Goal: Information Seeking & Learning: Learn about a topic

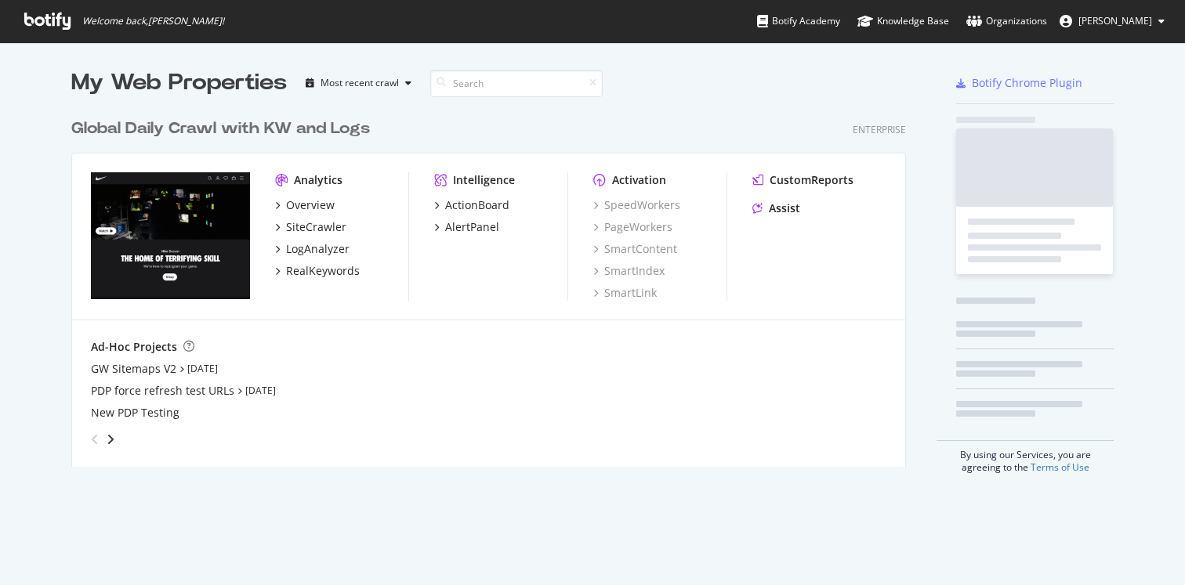
scroll to position [585, 1185]
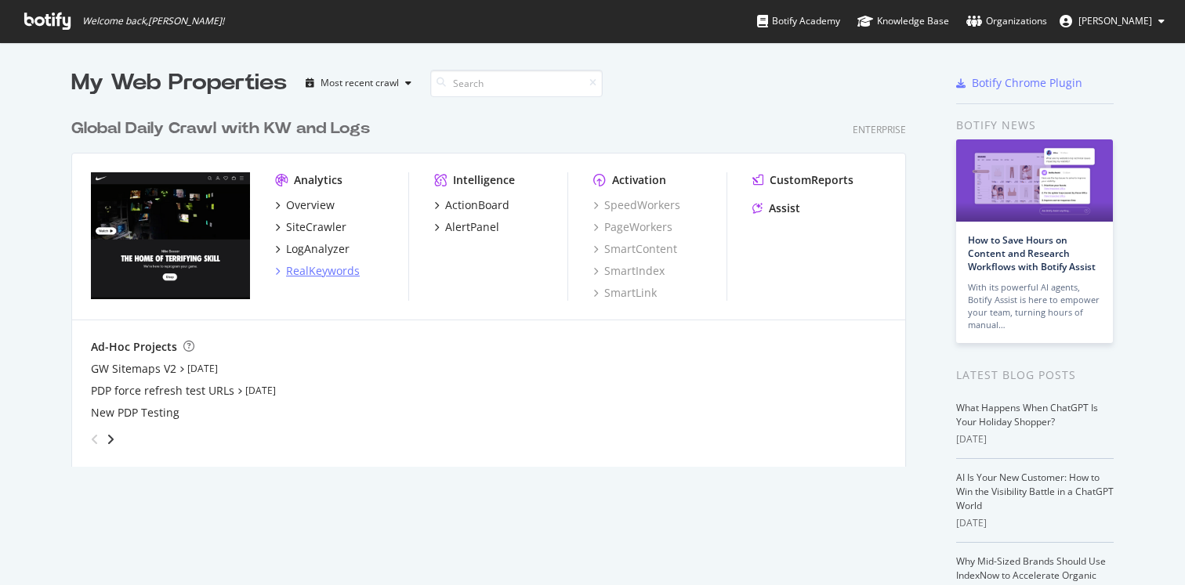
click at [282, 271] on div "RealKeywords" at bounding box center [317, 271] width 85 height 16
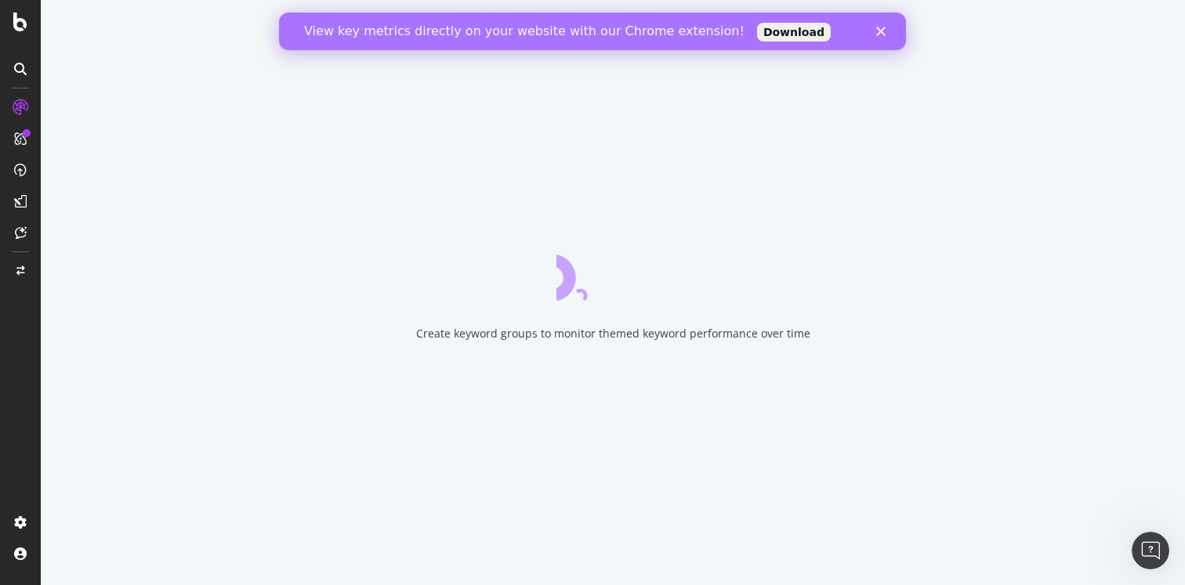
click at [880, 29] on icon "Close" at bounding box center [880, 31] width 9 height 9
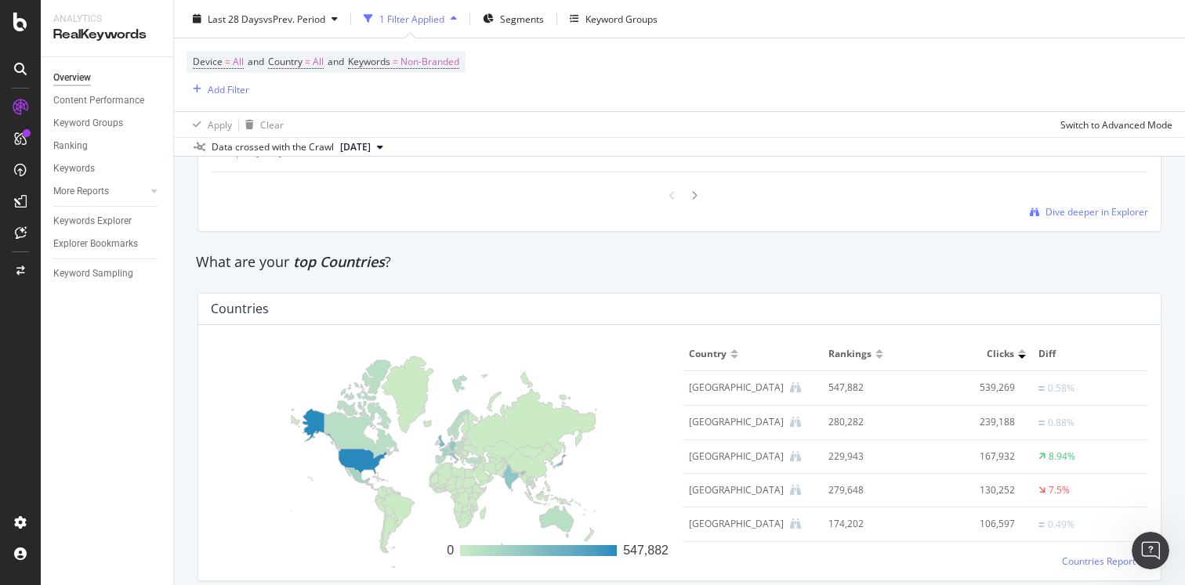
scroll to position [2176, 0]
click at [74, 148] on div "Ranking" at bounding box center [70, 146] width 34 height 16
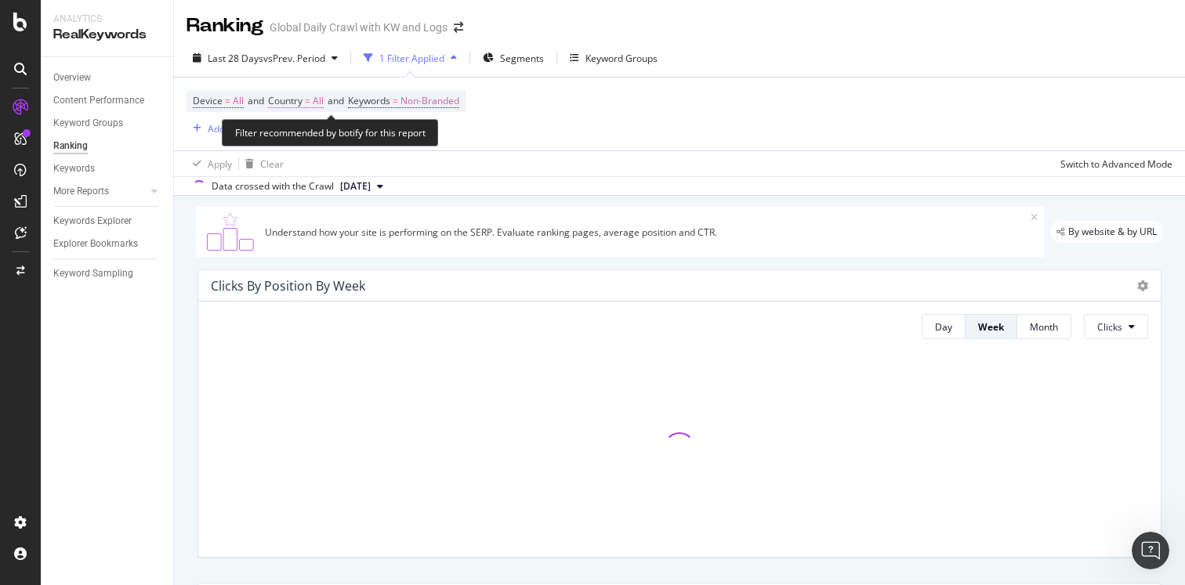
click at [296, 105] on span "Country" at bounding box center [285, 100] width 34 height 13
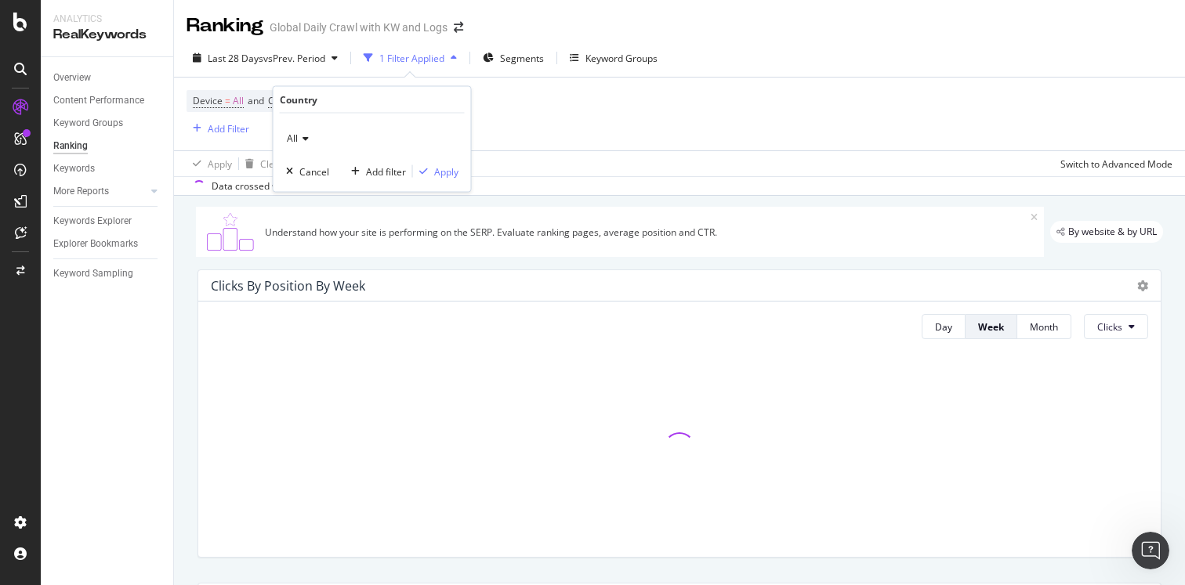
click at [305, 141] on icon at bounding box center [303, 138] width 11 height 9
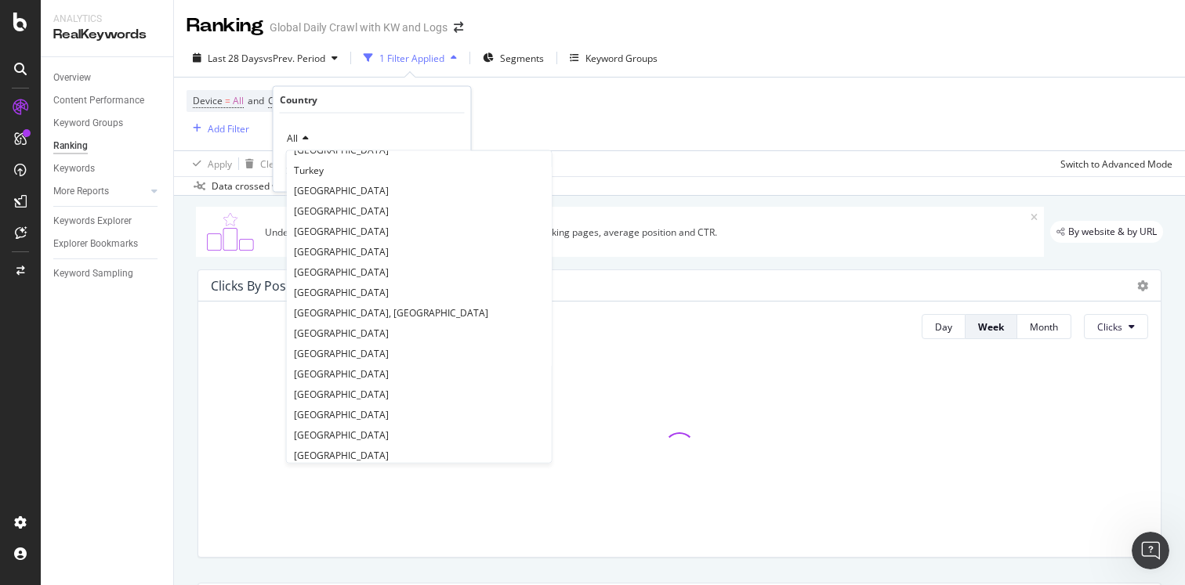
scroll to position [163, 0]
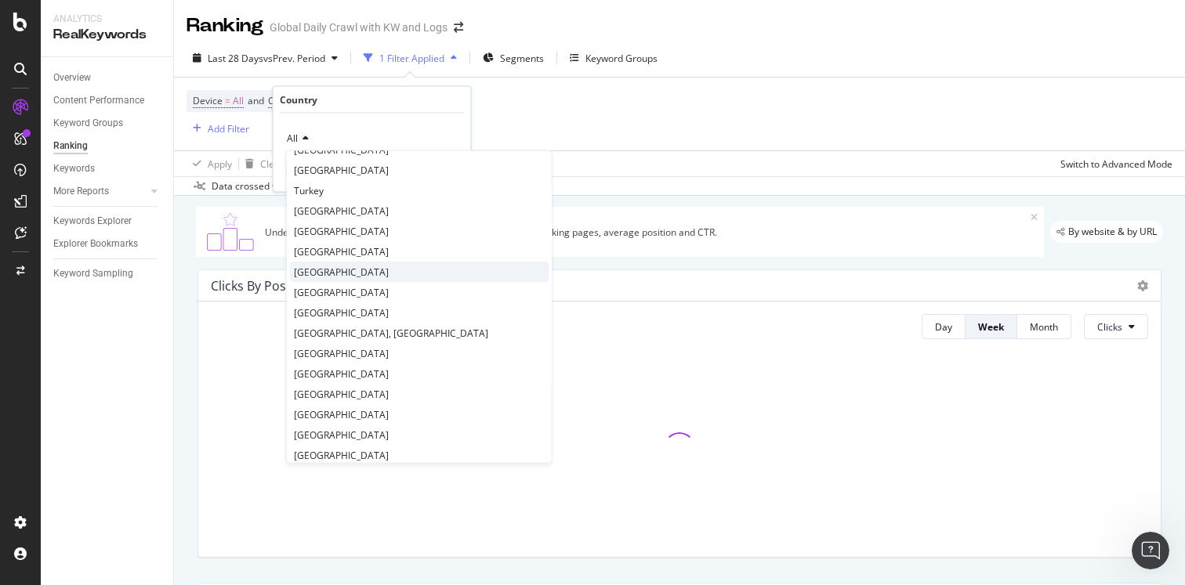
click at [321, 272] on span "[GEOGRAPHIC_DATA]" at bounding box center [341, 272] width 95 height 13
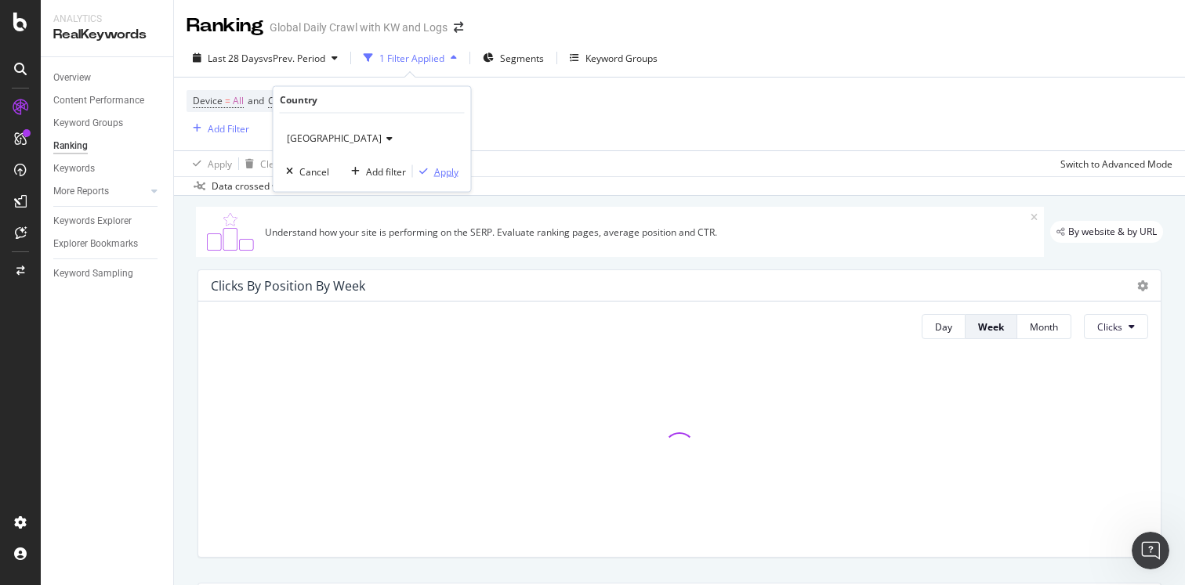
click at [432, 167] on div "button" at bounding box center [423, 171] width 21 height 9
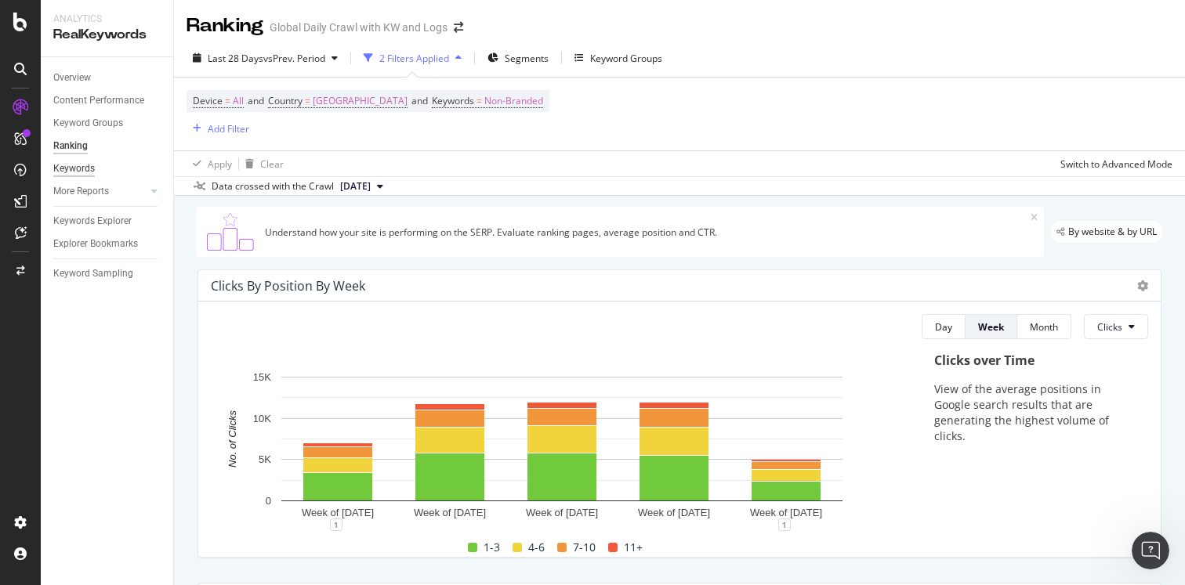
click at [82, 171] on div "Keywords" at bounding box center [74, 169] width 42 height 16
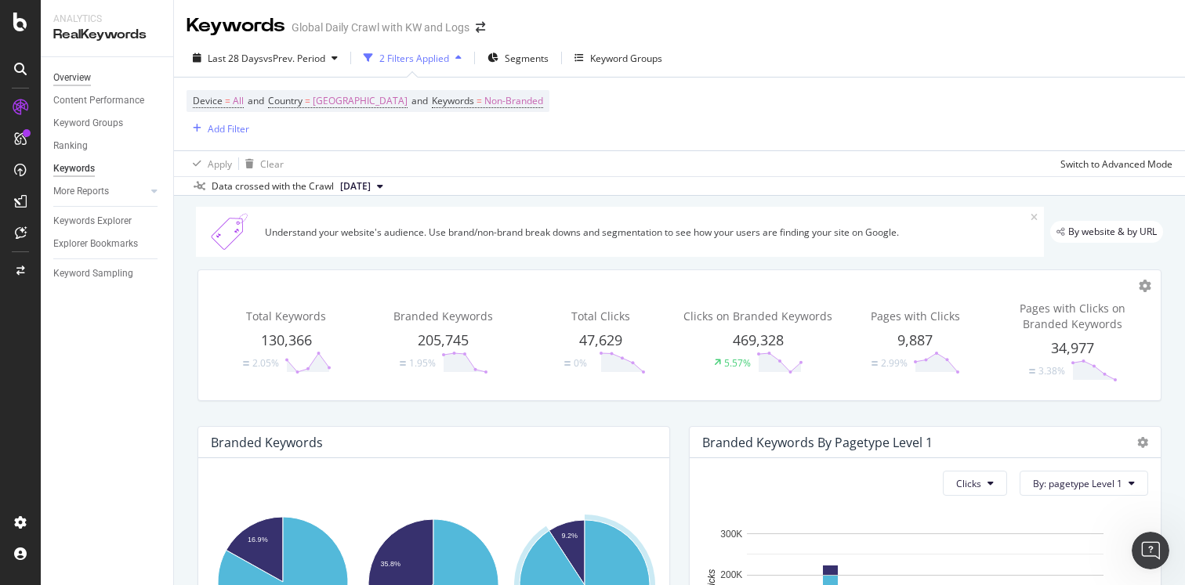
click at [67, 77] on div "Overview" at bounding box center [72, 78] width 38 height 16
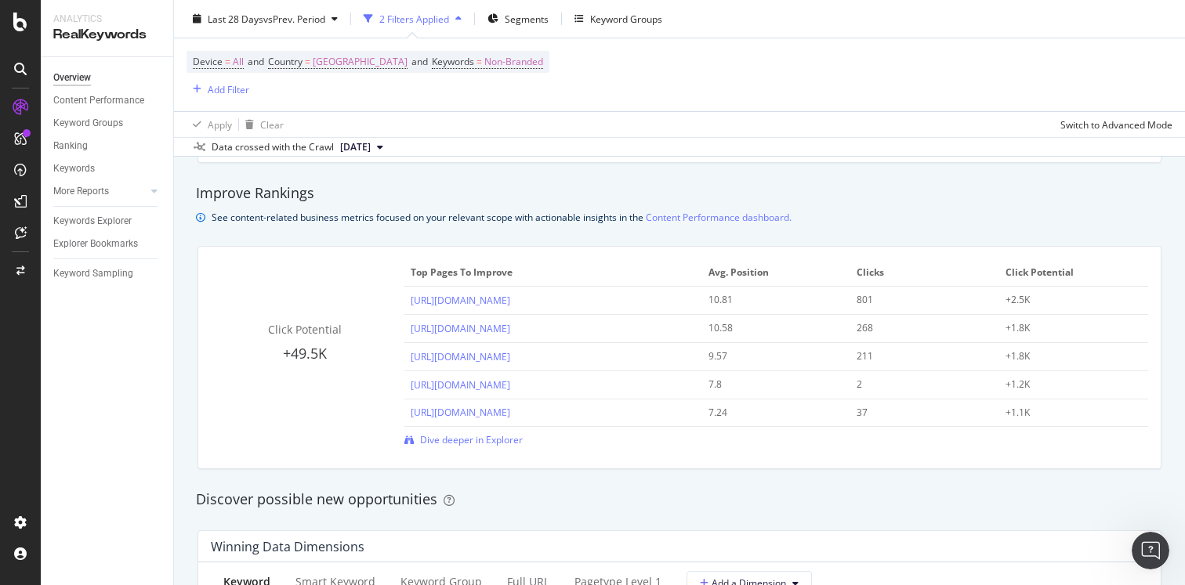
scroll to position [1018, 0]
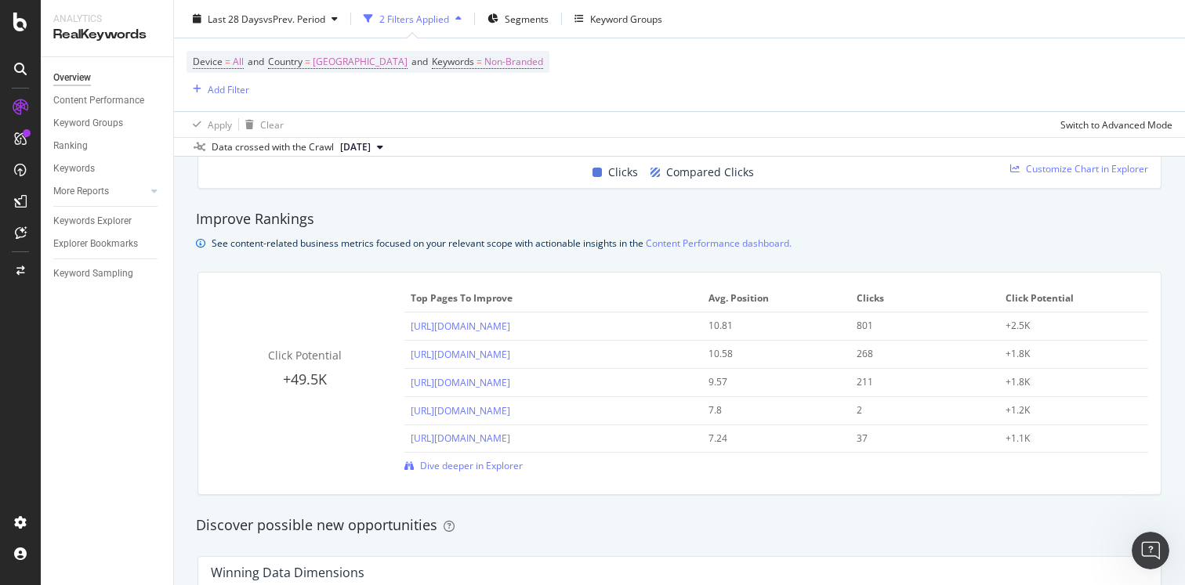
click at [378, 244] on div "See content-related business metrics focused on your relevant scope with action…" at bounding box center [502, 243] width 580 height 16
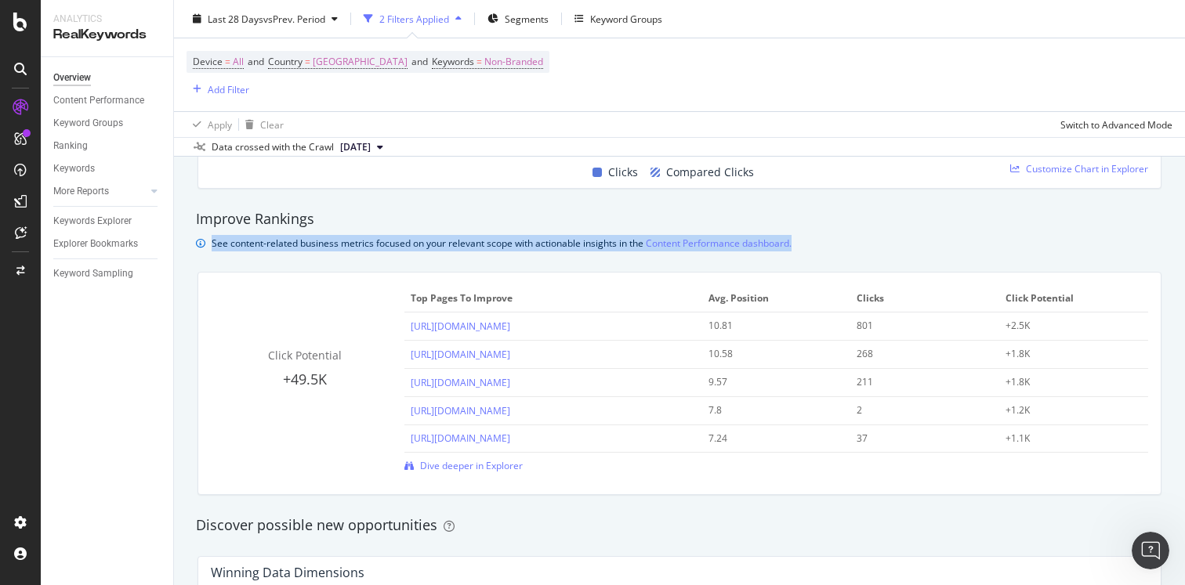
click at [378, 244] on div "See content-related business metrics focused on your relevant scope with action…" at bounding box center [502, 243] width 580 height 16
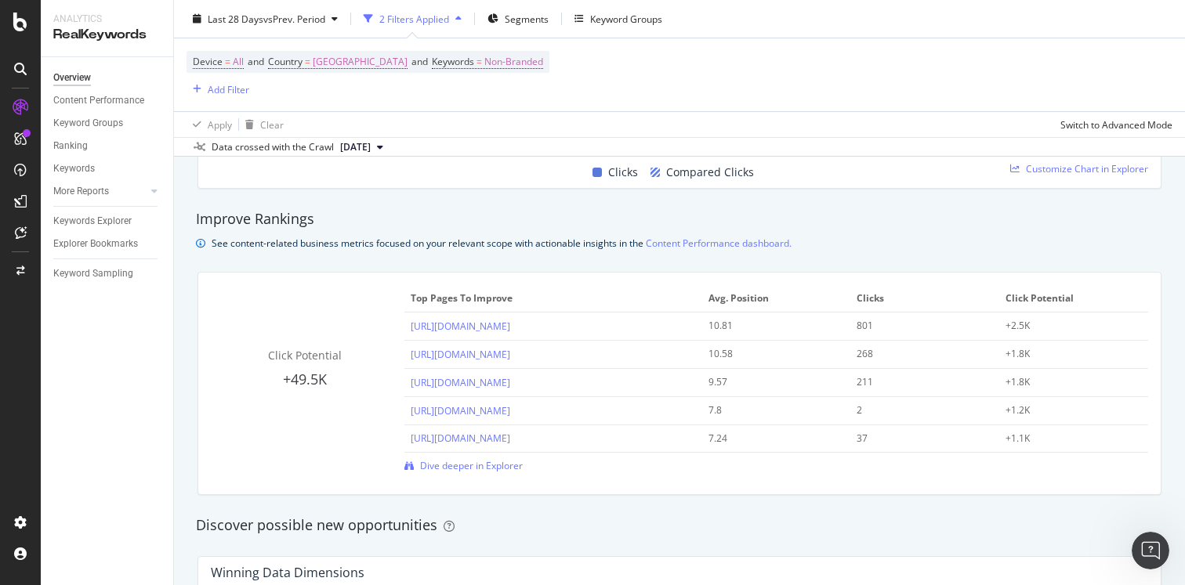
click at [427, 230] on div "Improve Rankings See content-related business metrics focused on your relevant …" at bounding box center [679, 230] width 983 height 43
click at [719, 236] on link "Content Performance dashboard." at bounding box center [719, 243] width 146 height 16
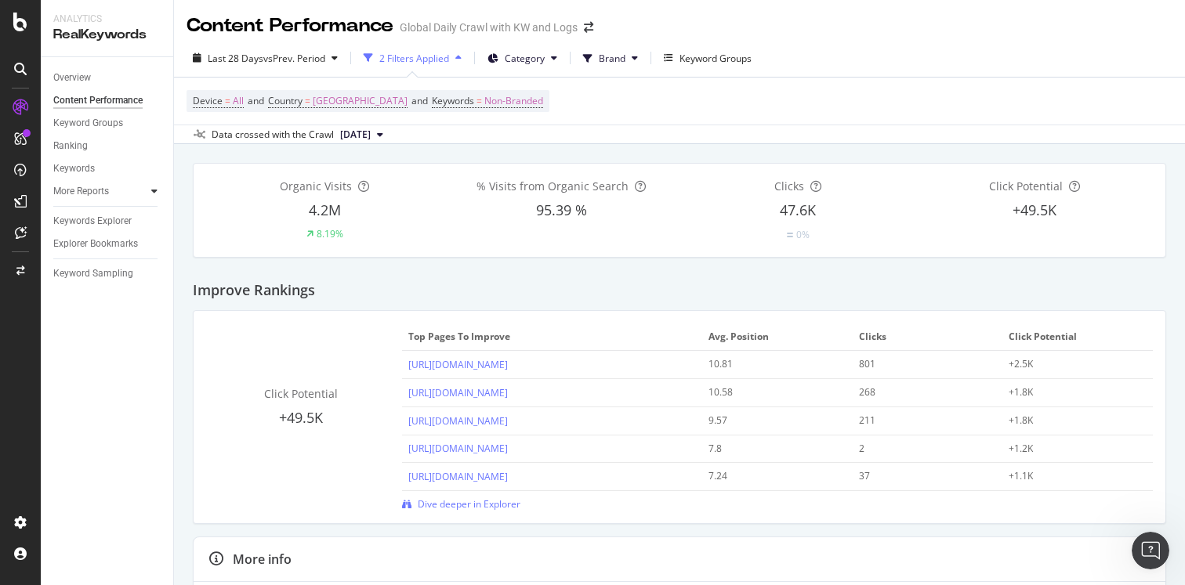
click at [153, 190] on icon at bounding box center [154, 191] width 6 height 9
click at [154, 191] on icon at bounding box center [154, 191] width 6 height 9
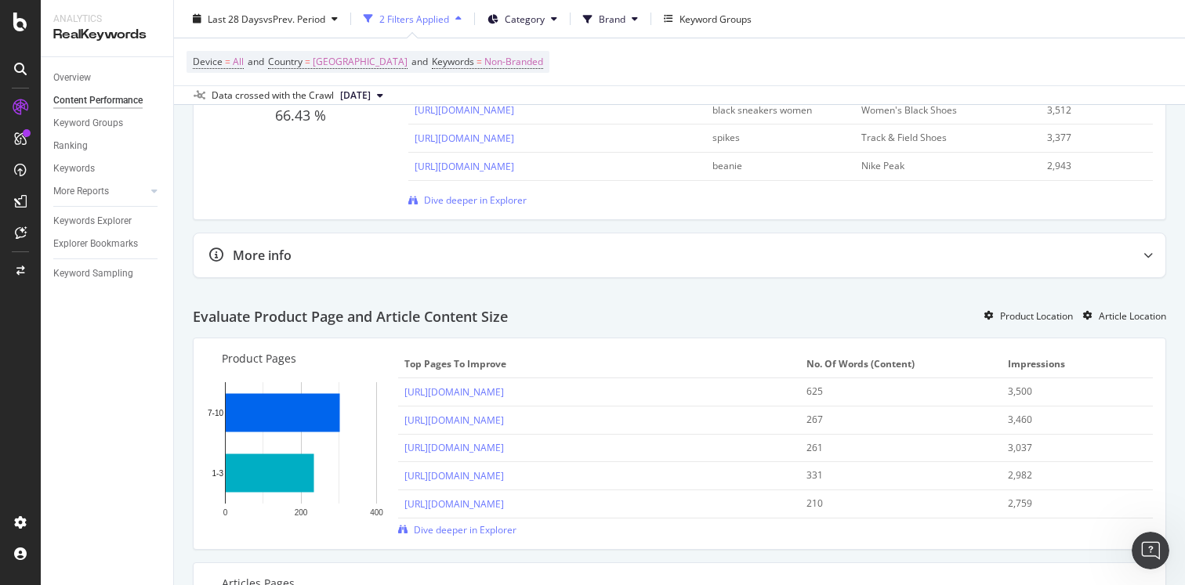
scroll to position [1006, 0]
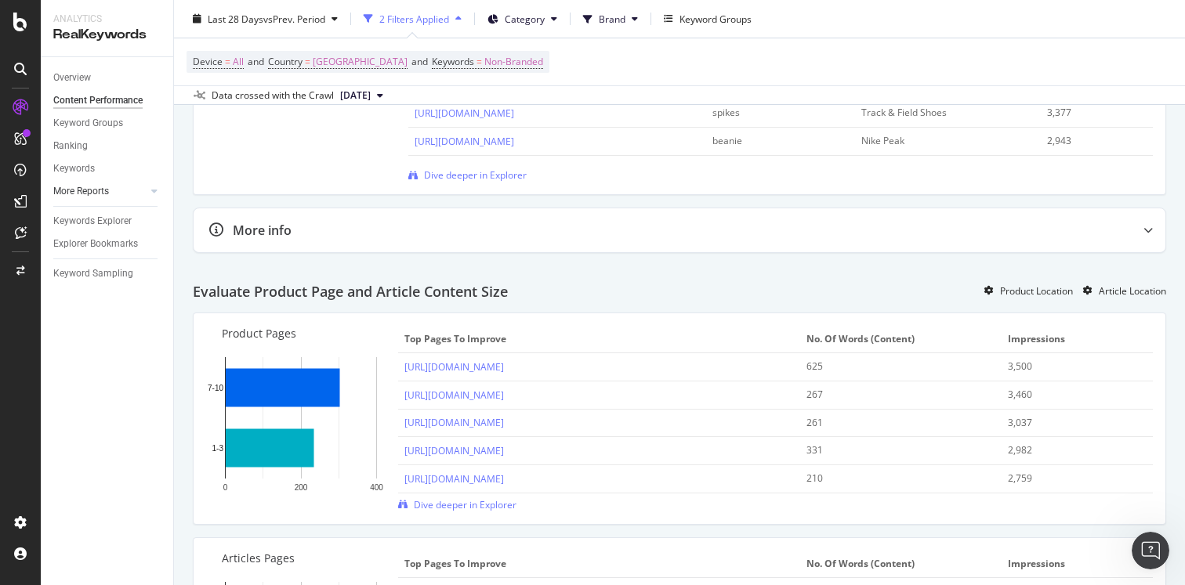
click at [144, 192] on div at bounding box center [139, 191] width 16 height 16
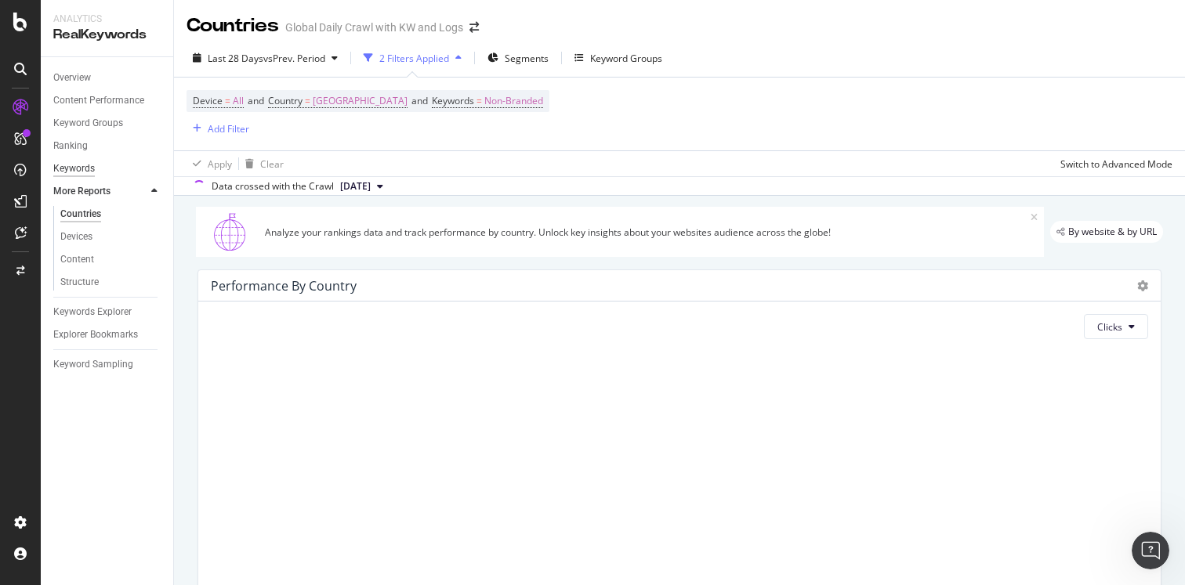
click at [75, 168] on div "Keywords" at bounding box center [74, 169] width 42 height 16
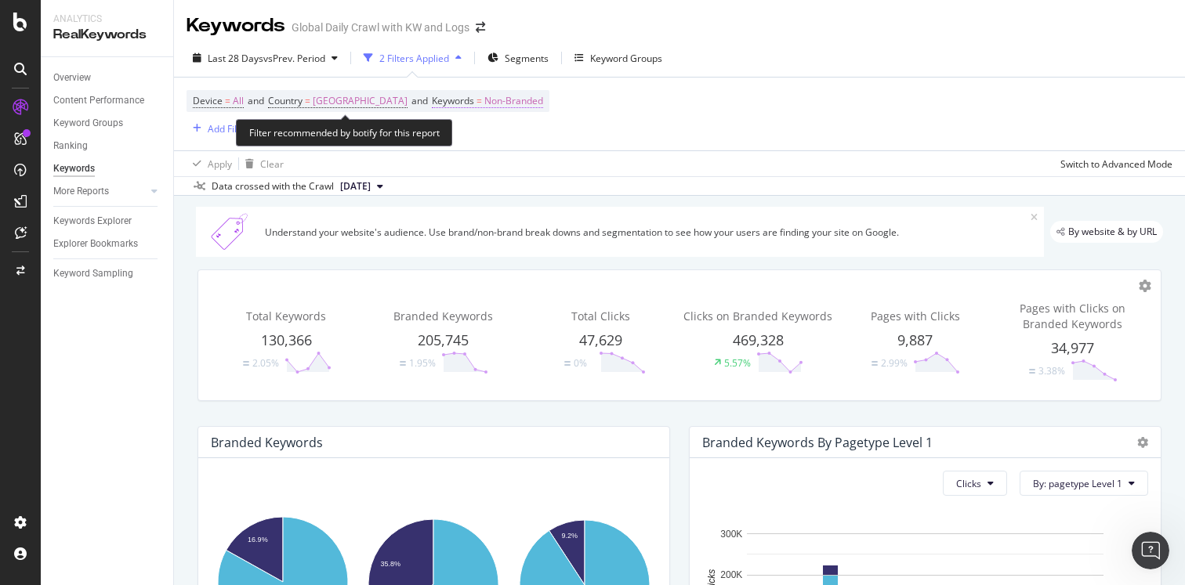
click at [484, 100] on span "Non-Branded" at bounding box center [513, 101] width 59 height 22
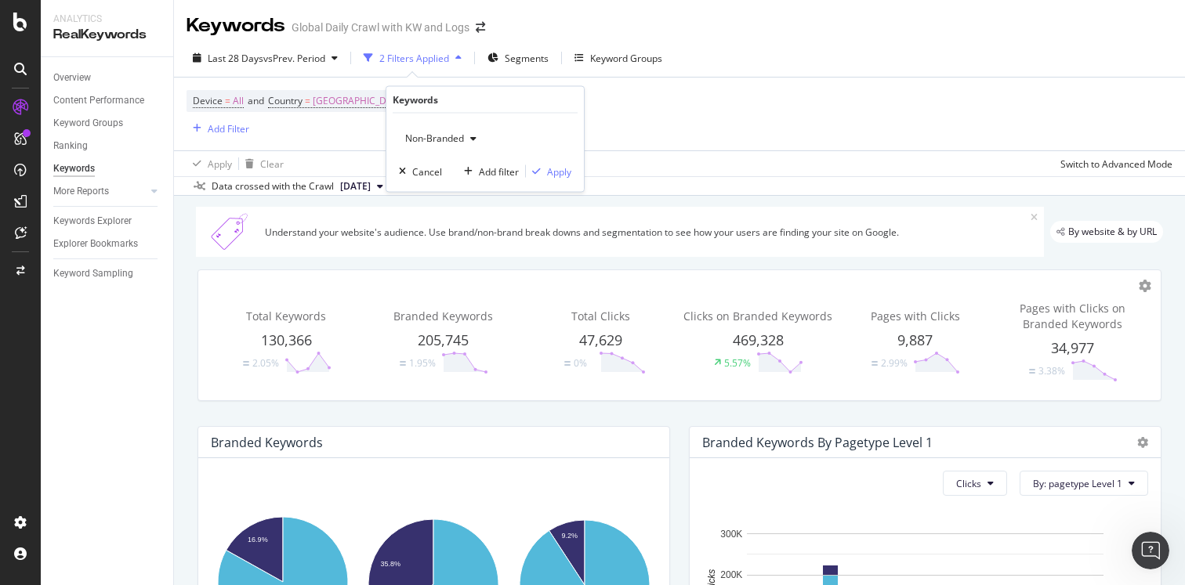
click at [473, 138] on icon "button" at bounding box center [473, 138] width 6 height 9
click at [644, 109] on div "Device = All and Country = [GEOGRAPHIC_DATA] and Keywords = Non-Branded Add Fil…" at bounding box center [680, 114] width 986 height 73
click at [212, 129] on div "Add Filter" at bounding box center [229, 128] width 42 height 13
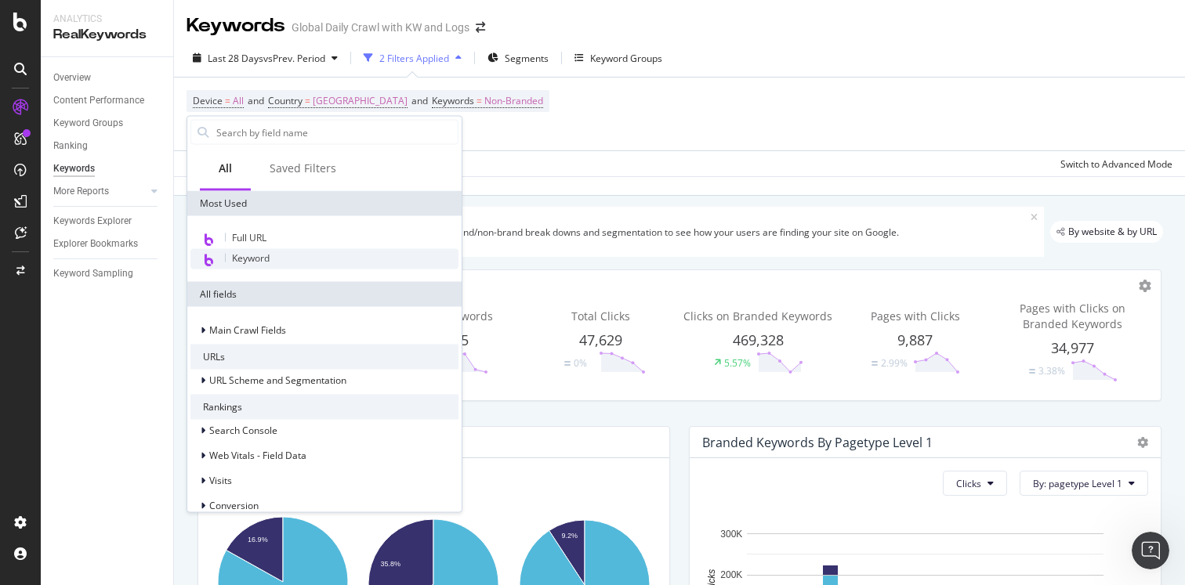
click at [256, 258] on span "Keyword" at bounding box center [251, 258] width 38 height 13
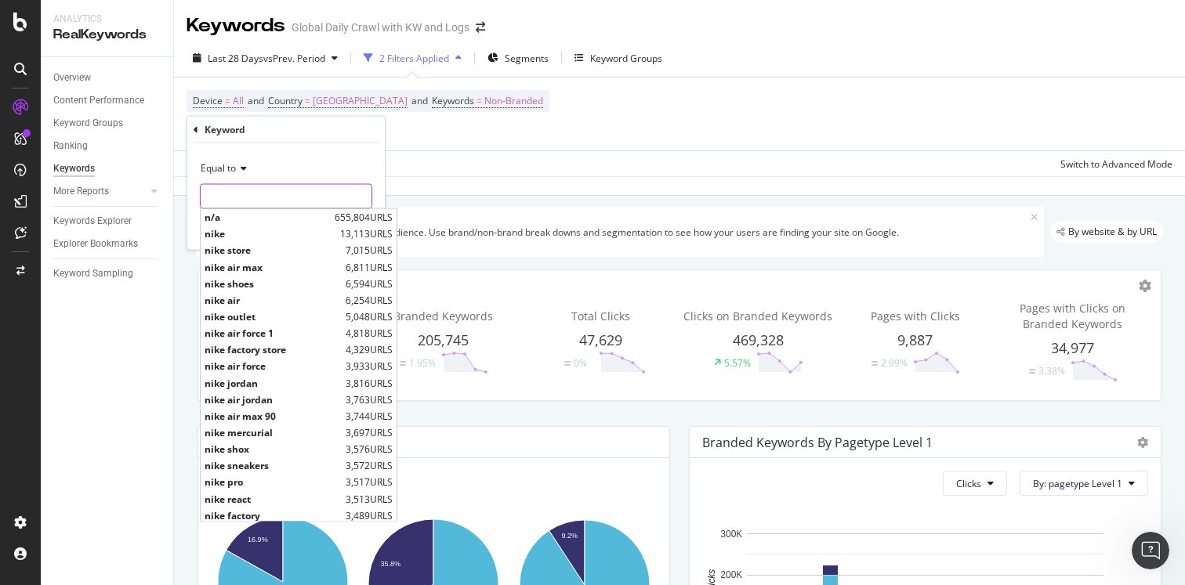
click at [278, 195] on input "text" at bounding box center [286, 196] width 171 height 25
click at [214, 165] on span "Equal to" at bounding box center [218, 167] width 35 height 13
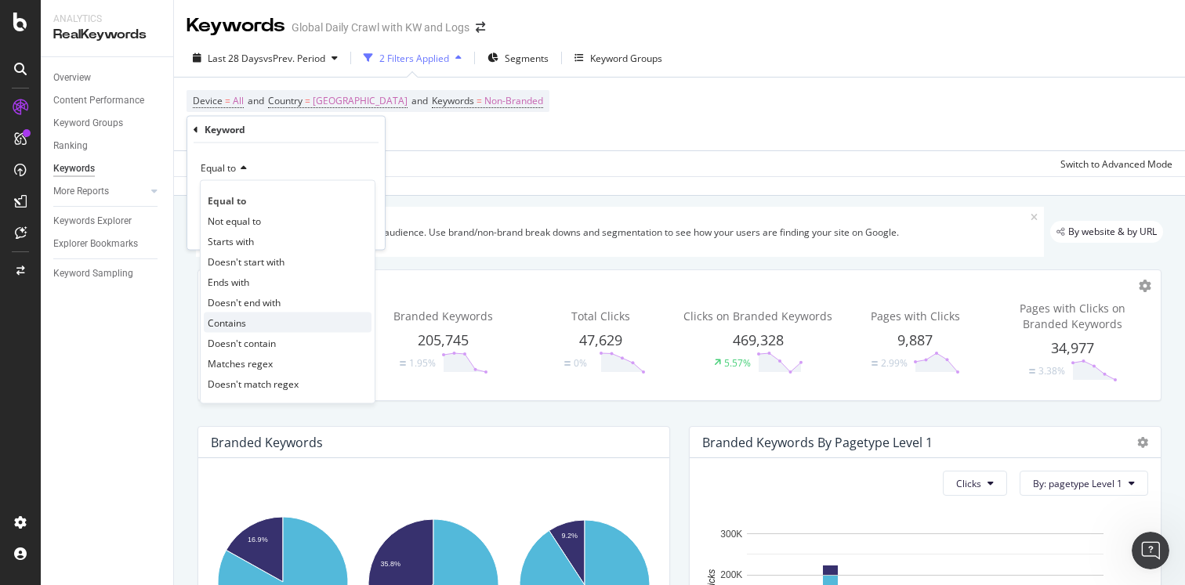
click at [241, 321] on span "Contains" at bounding box center [227, 322] width 38 height 13
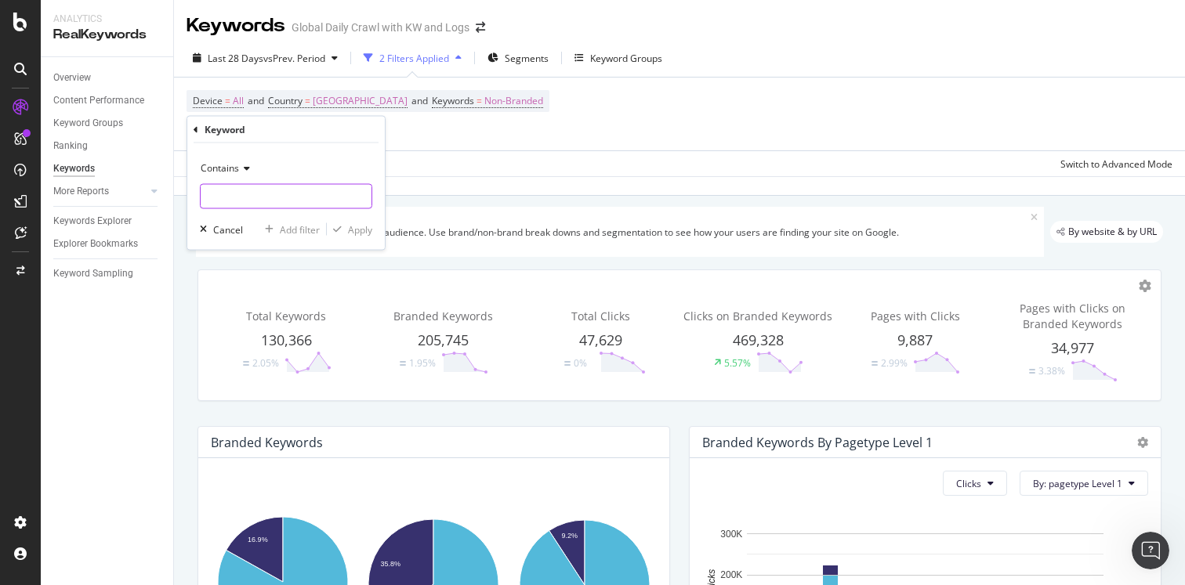
click at [250, 194] on input "text" at bounding box center [286, 196] width 171 height 25
type input "[DATE][DATE]"
click at [360, 231] on div "Apply" at bounding box center [360, 229] width 24 height 13
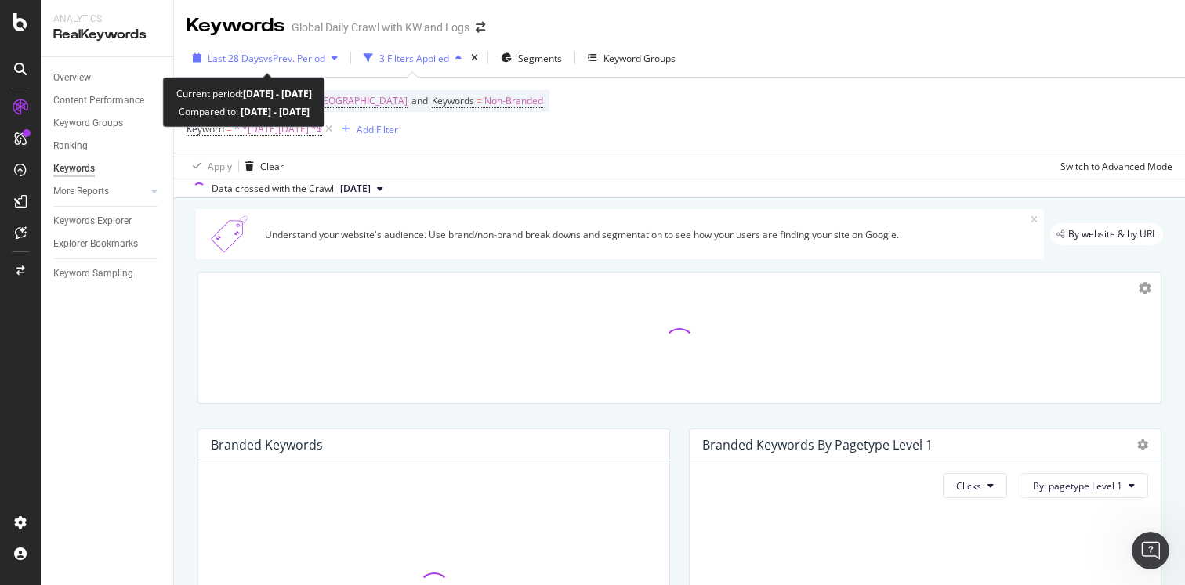
click at [338, 55] on icon "button" at bounding box center [335, 57] width 6 height 9
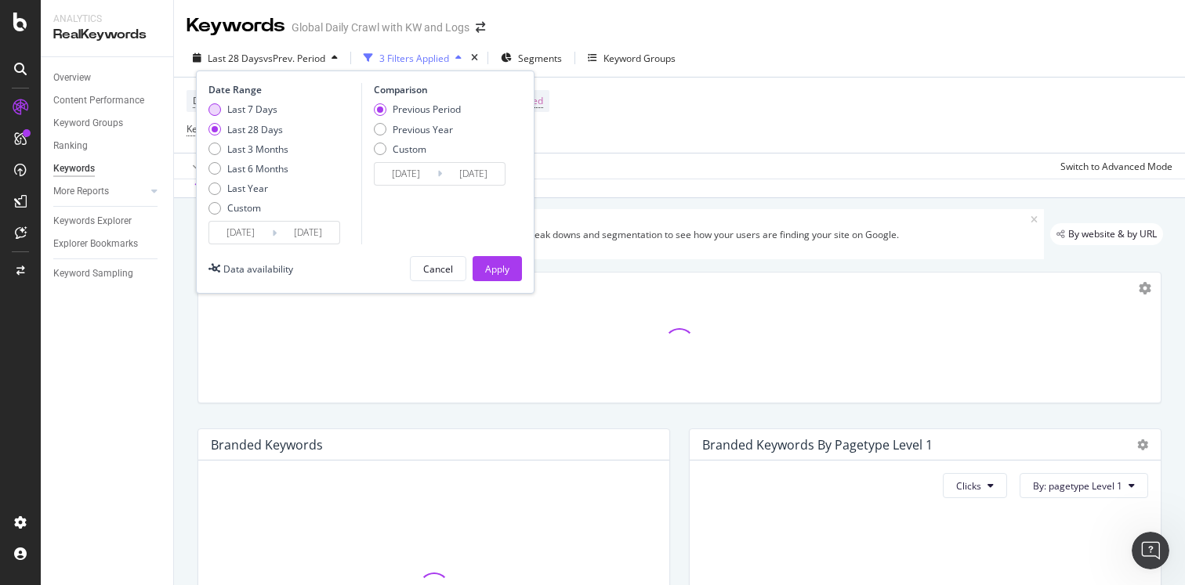
click at [237, 110] on div "Last 7 Days" at bounding box center [252, 109] width 50 height 13
type input "[DATE]"
click at [492, 271] on div "Apply" at bounding box center [497, 269] width 24 height 13
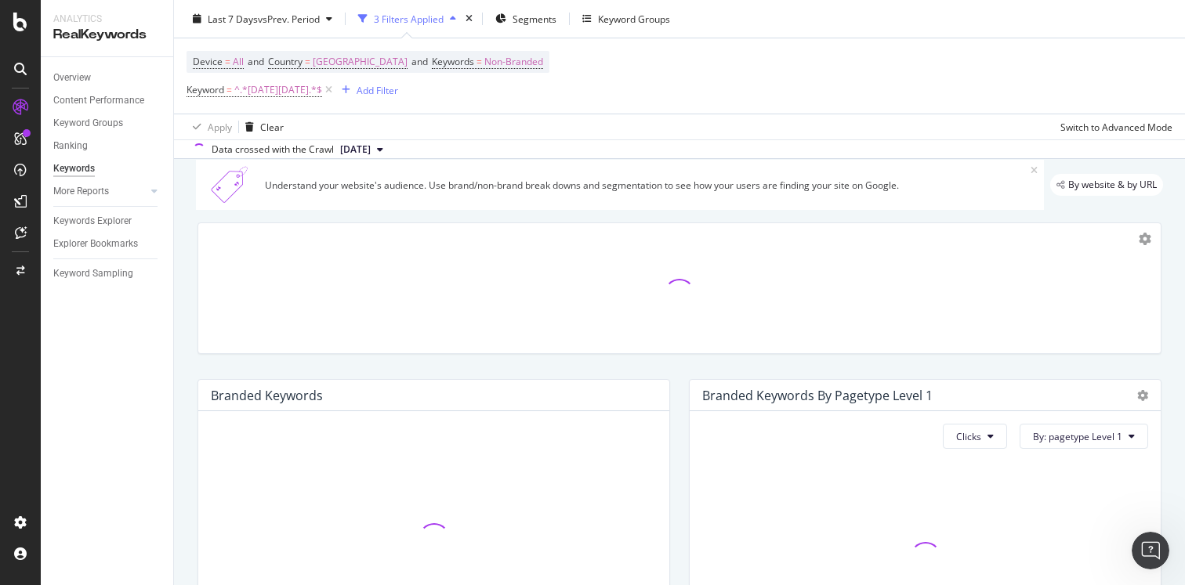
scroll to position [52, 0]
click at [272, 90] on span "^.*[DATE][DATE].*$" at bounding box center [278, 90] width 88 height 22
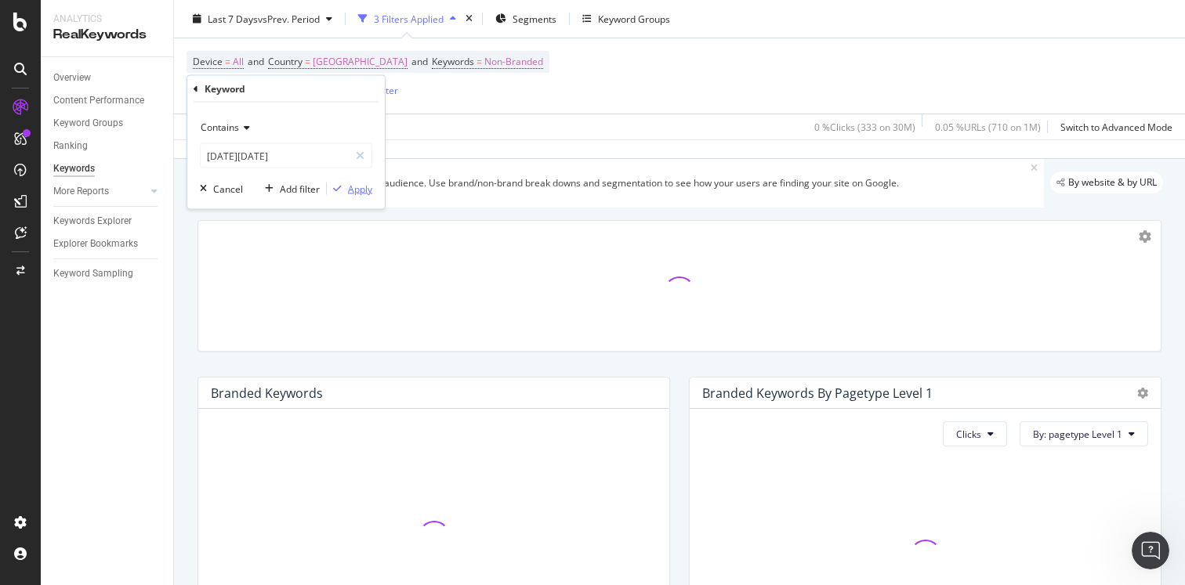
click at [357, 187] on div "Apply" at bounding box center [360, 188] width 24 height 13
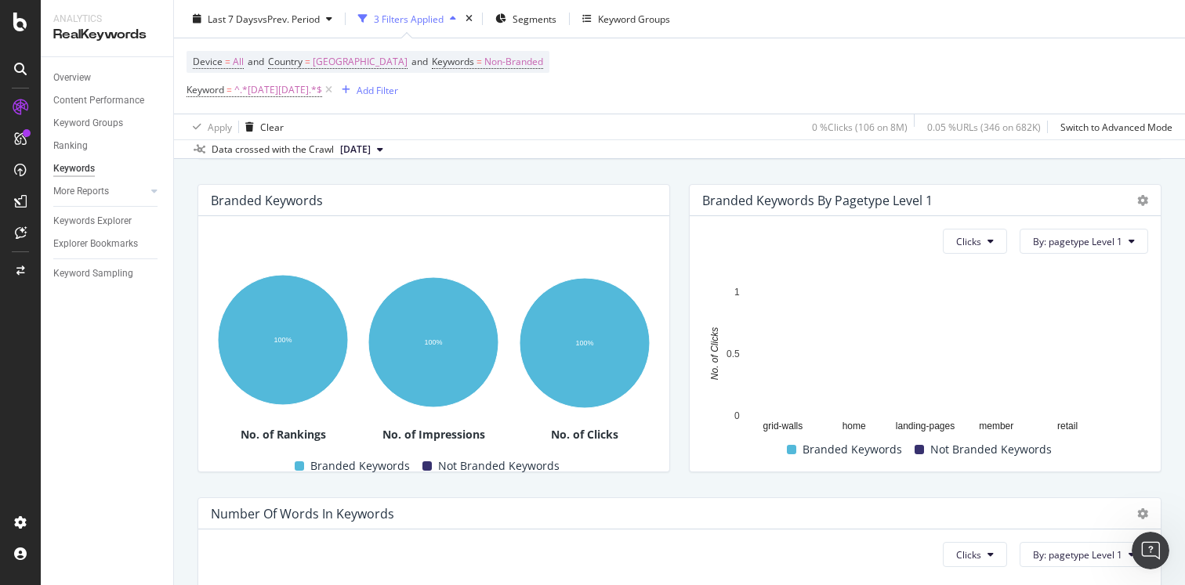
scroll to position [0, 0]
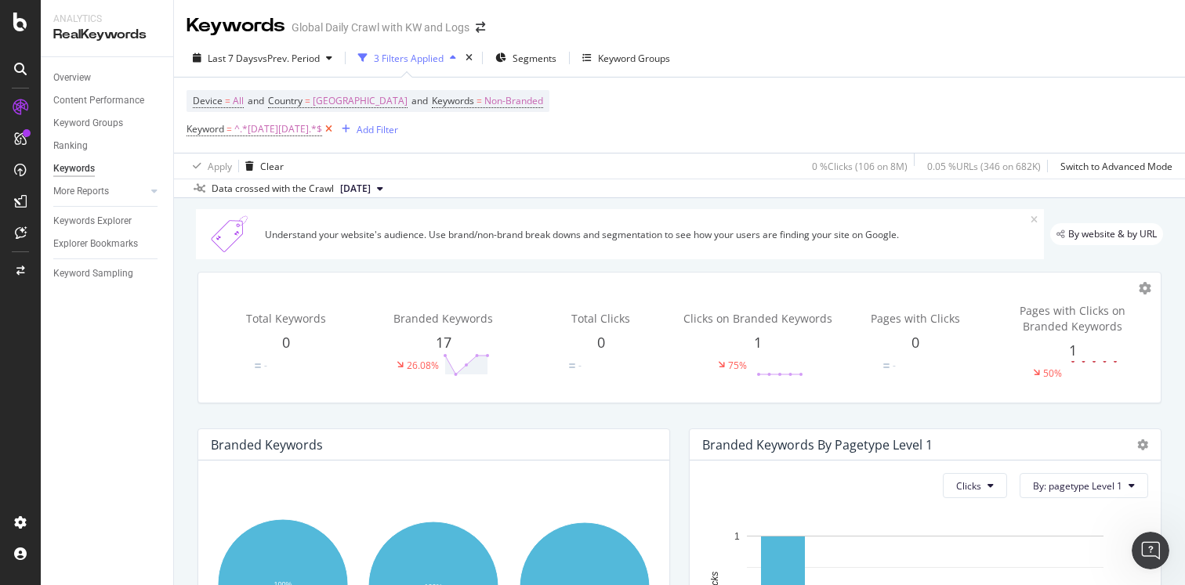
click at [322, 131] on icon at bounding box center [328, 129] width 13 height 16
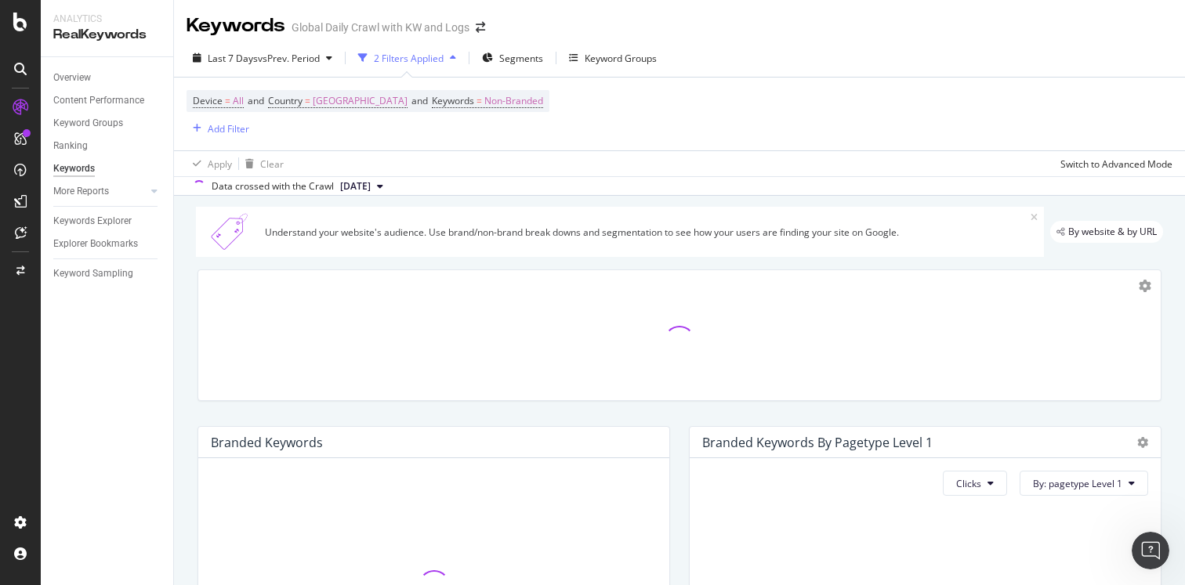
click at [21, 65] on icon at bounding box center [20, 69] width 13 height 13
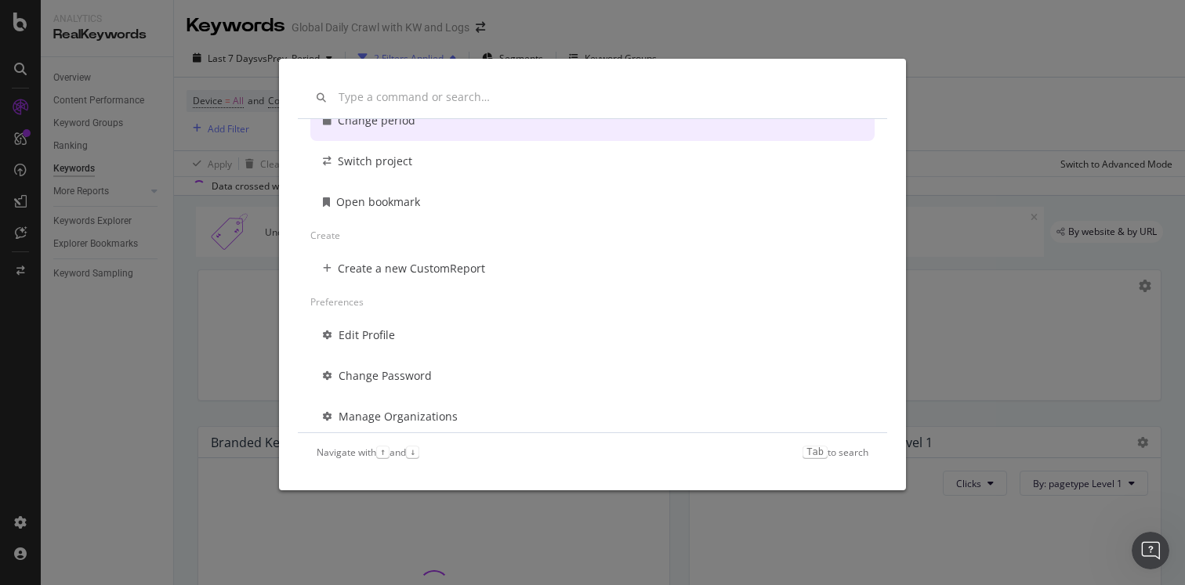
scroll to position [154, 0]
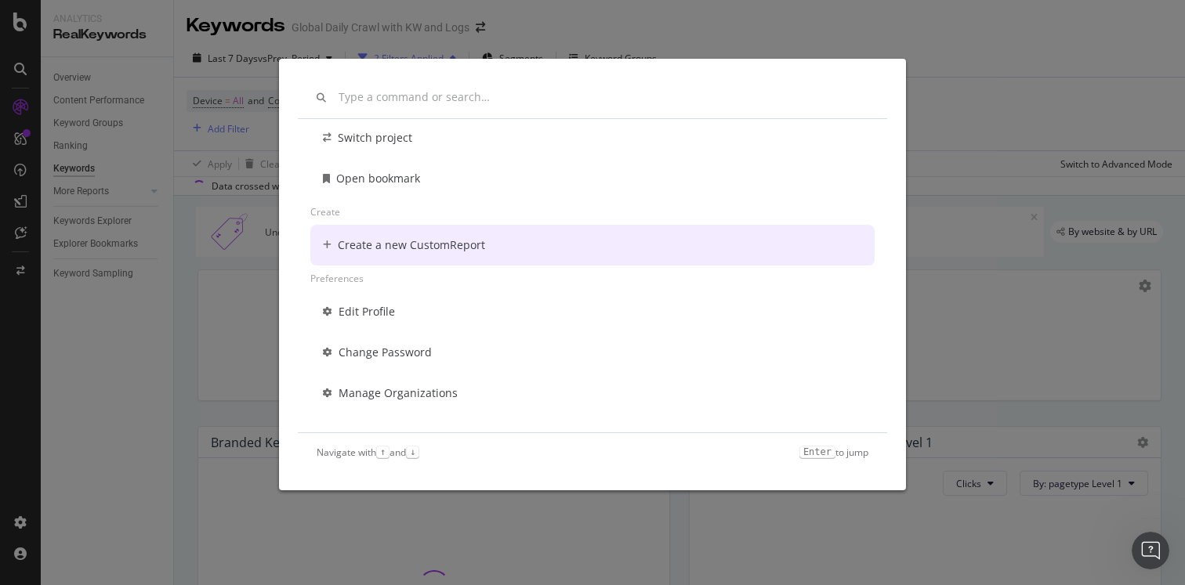
click at [232, 295] on div "Change period Switch project Open bookmark Create Create a new CustomReport Pre…" at bounding box center [592, 292] width 1185 height 585
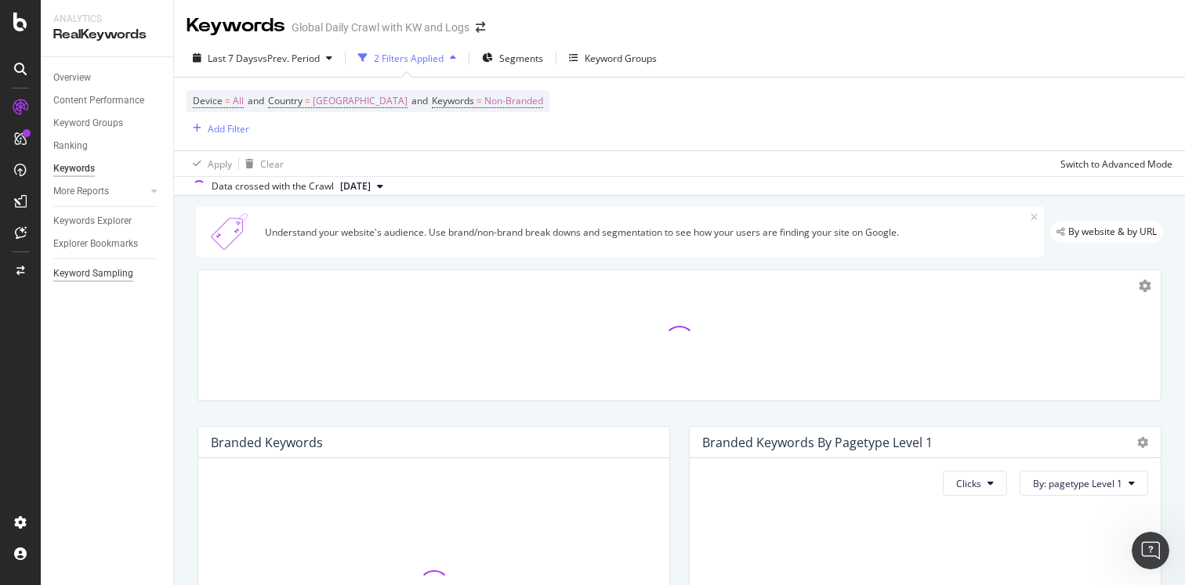
click at [103, 269] on div "Keyword Sampling" at bounding box center [93, 274] width 80 height 16
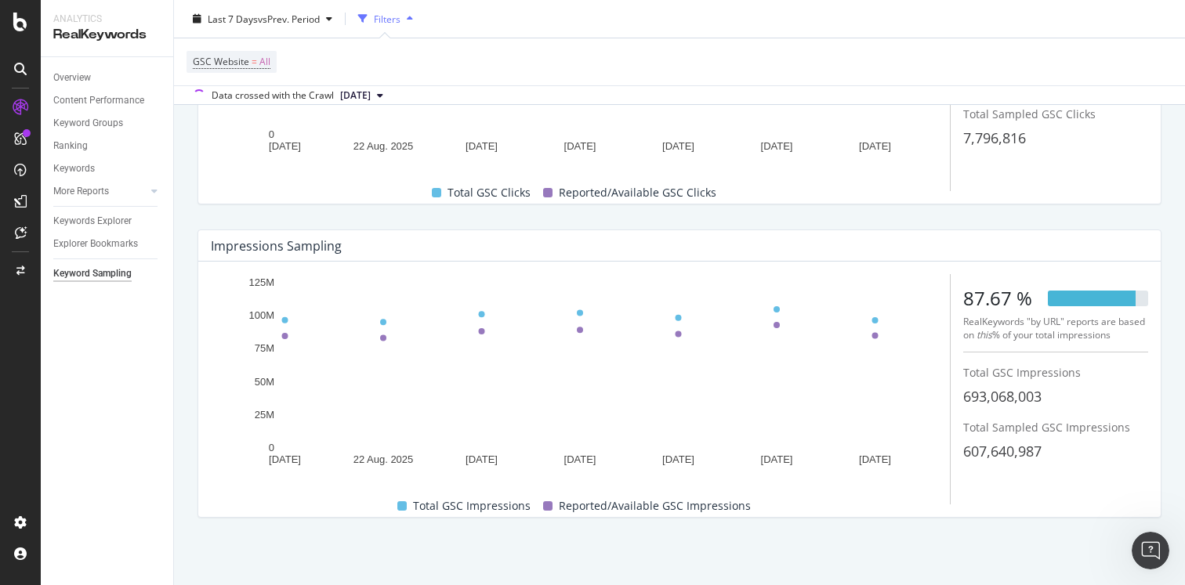
scroll to position [260, 0]
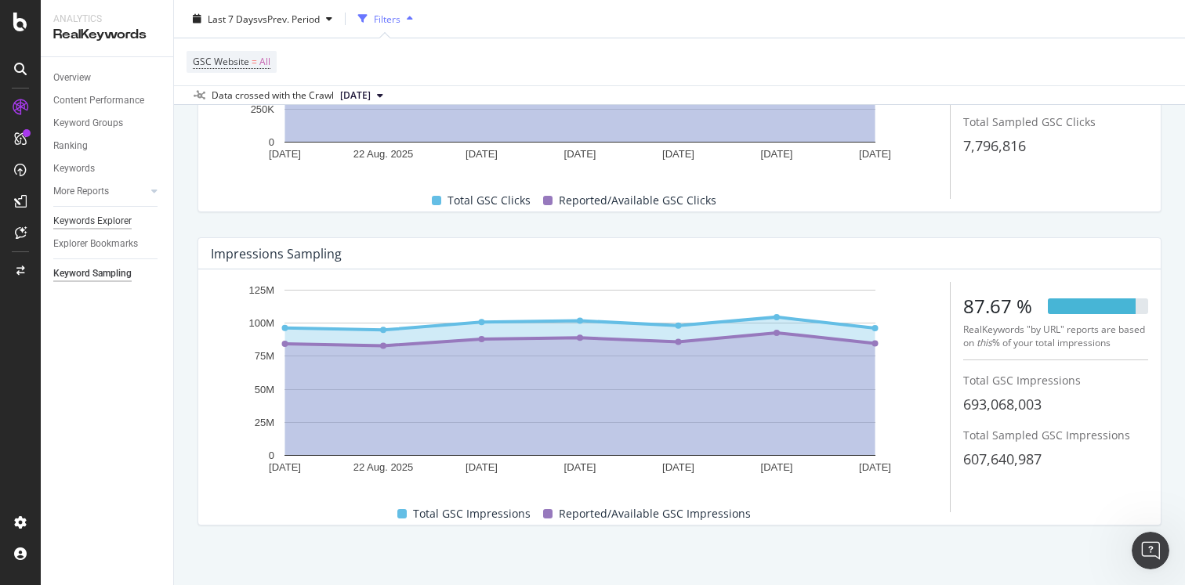
click at [100, 224] on div "Keywords Explorer" at bounding box center [92, 221] width 78 height 16
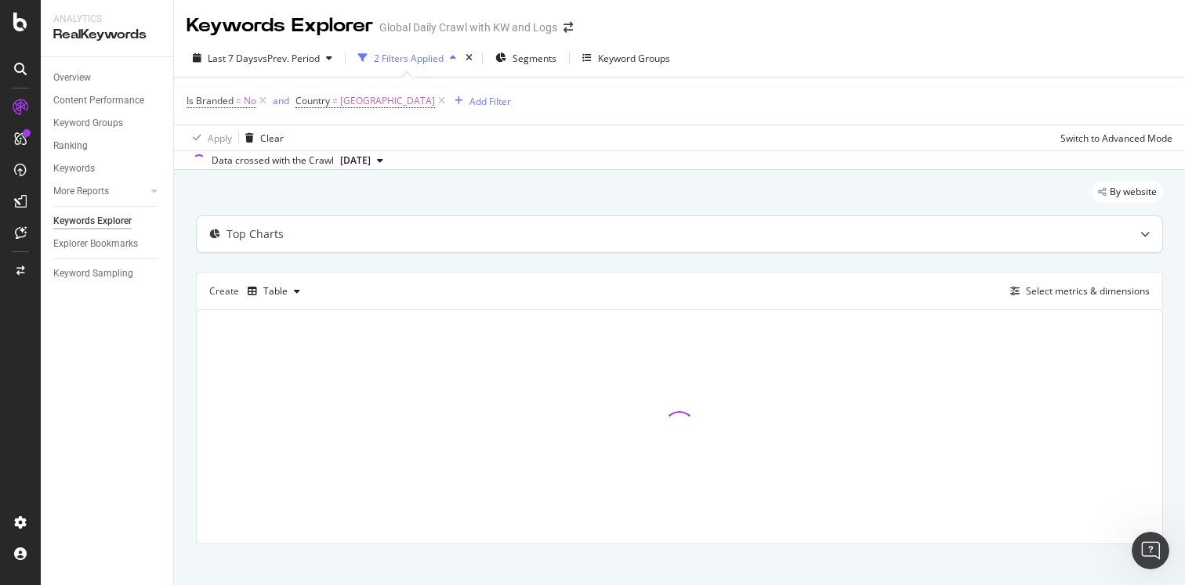
scroll to position [15, 0]
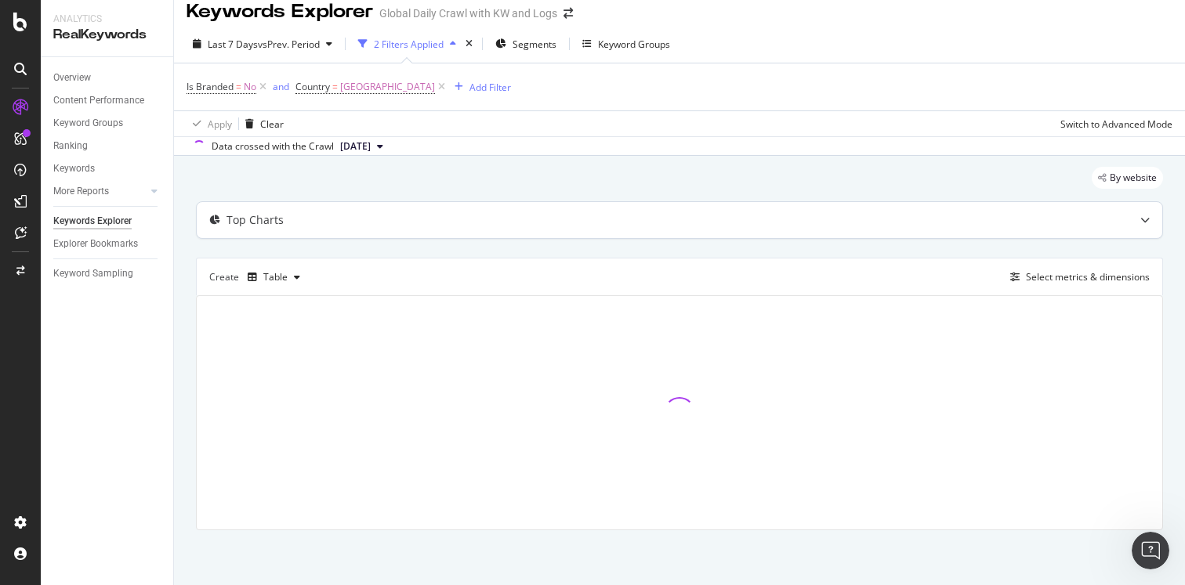
click at [1145, 217] on icon at bounding box center [1144, 220] width 9 height 9
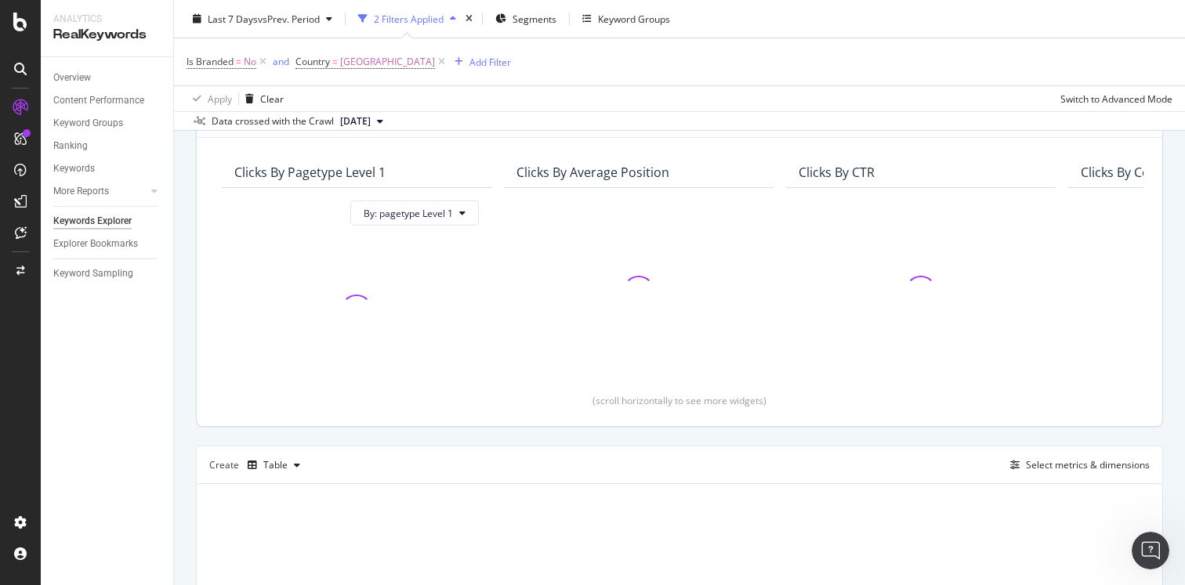
scroll to position [0, 0]
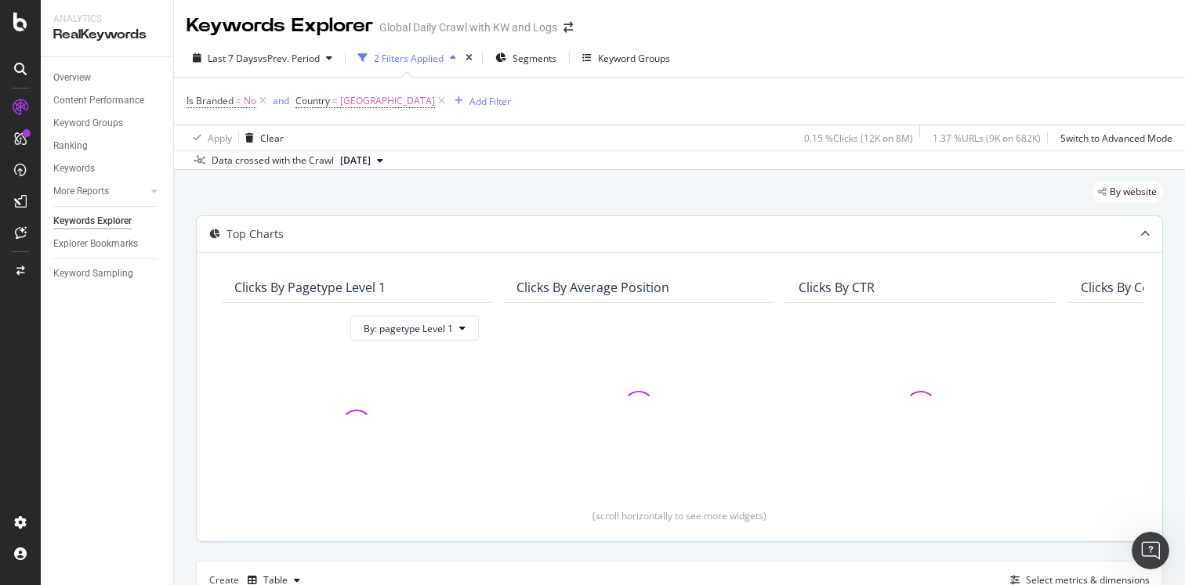
click at [1149, 234] on icon at bounding box center [1144, 234] width 9 height 9
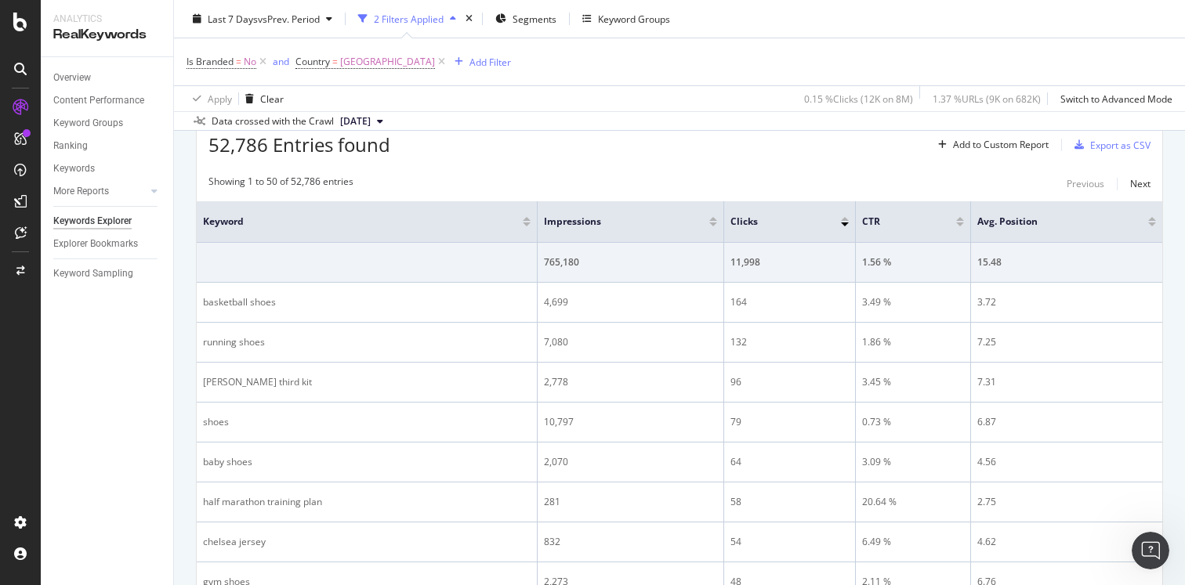
scroll to position [188, 0]
click at [714, 225] on div at bounding box center [713, 227] width 8 height 4
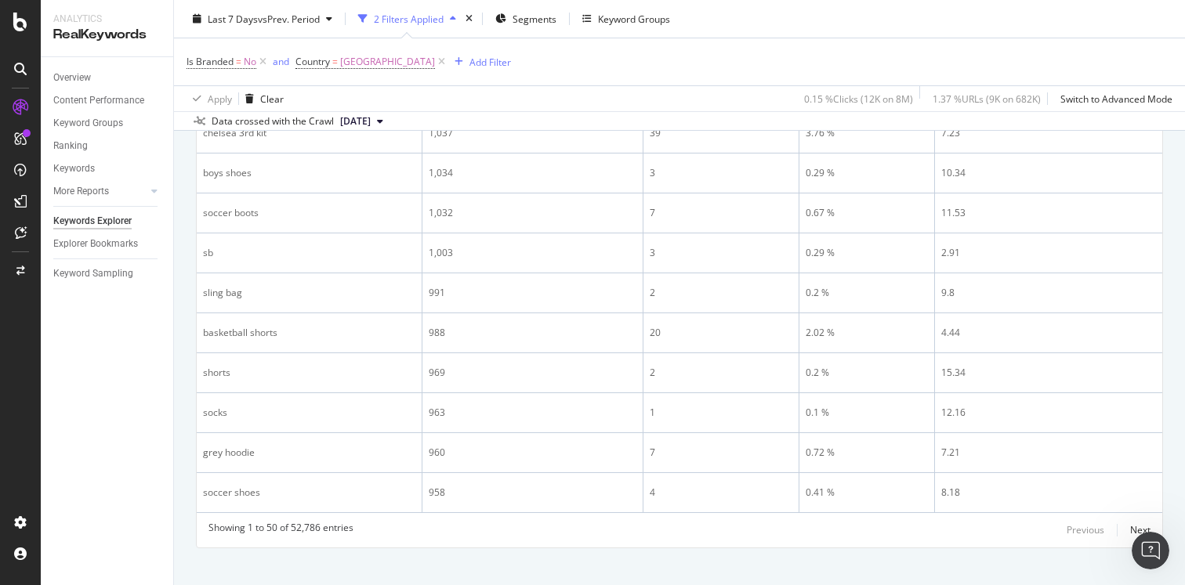
scroll to position [1977, 0]
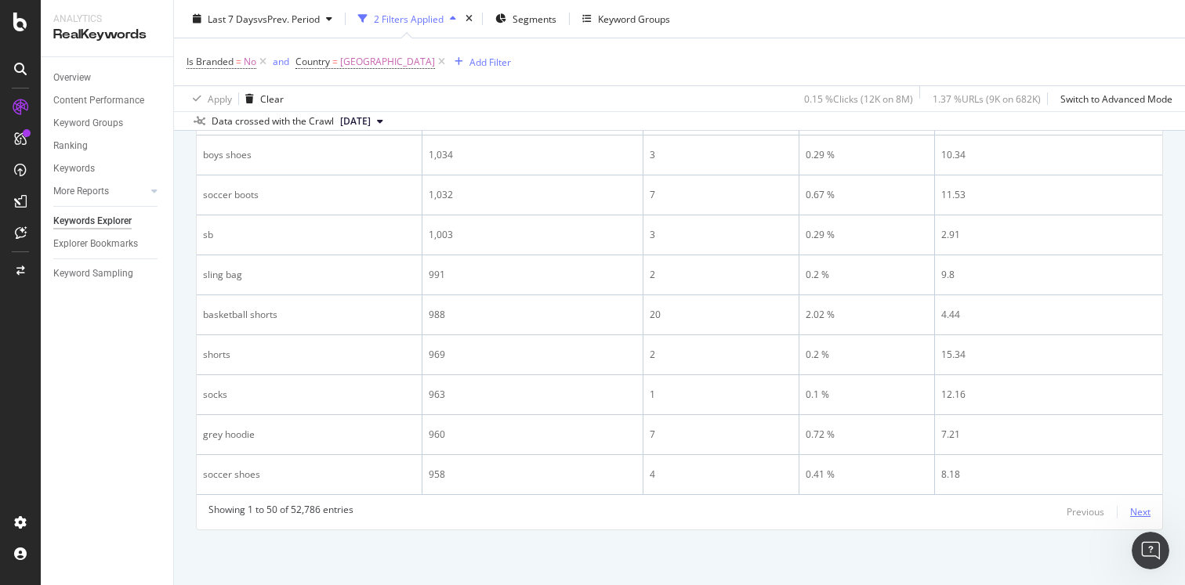
click at [1131, 509] on div "Next" at bounding box center [1140, 512] width 20 height 13
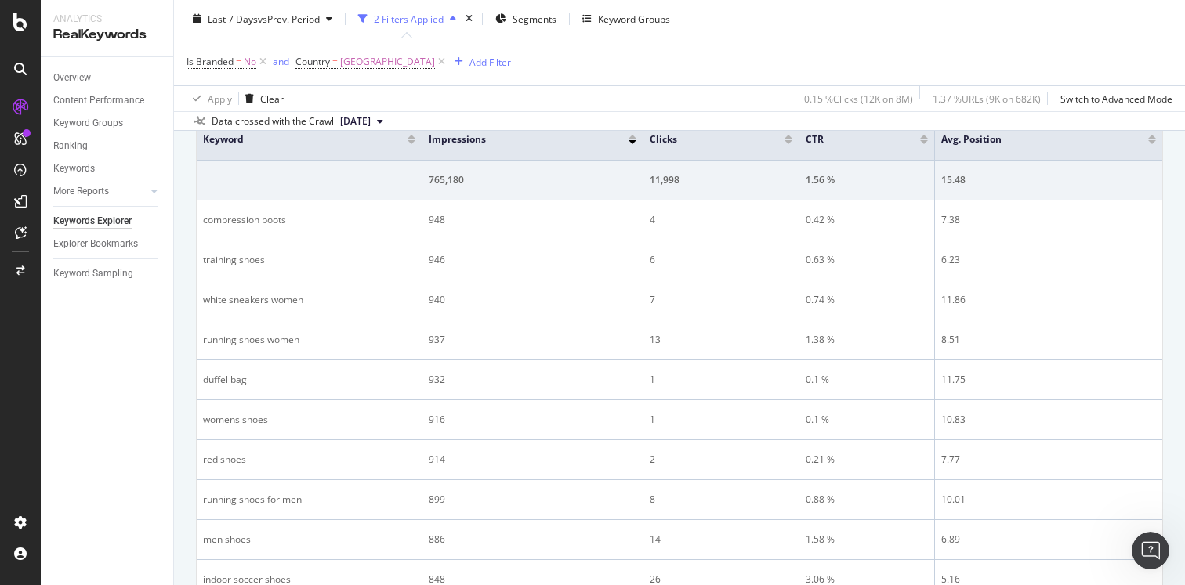
scroll to position [268, 0]
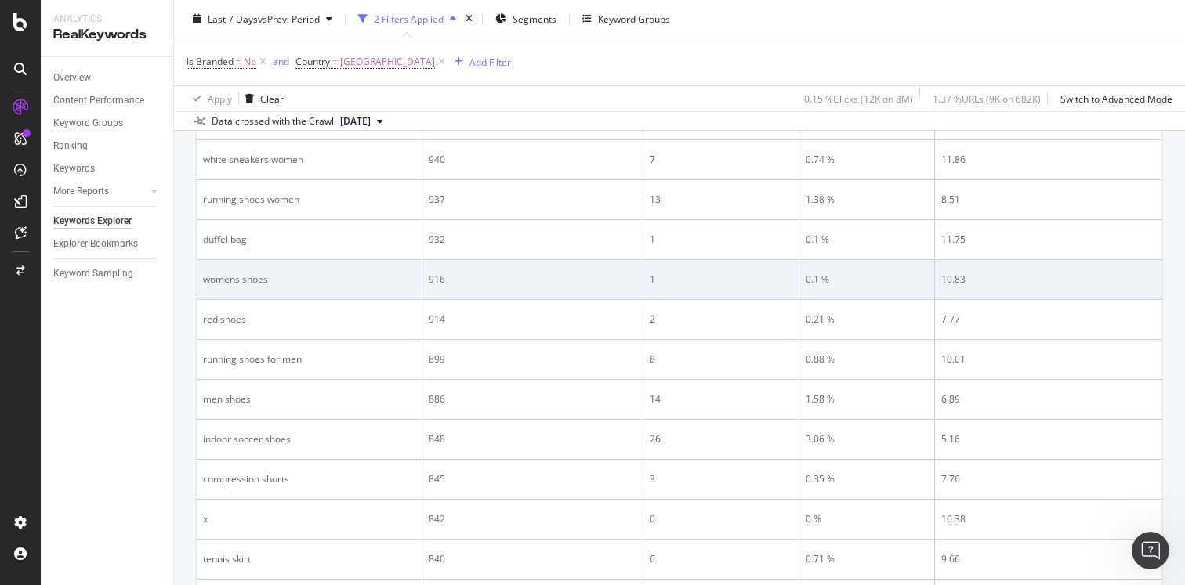
scroll to position [411, 0]
